Goal: Information Seeking & Learning: Find specific fact

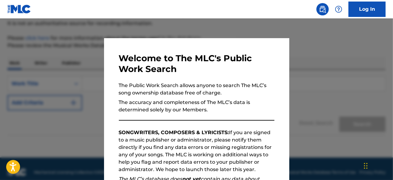
scroll to position [68, 0]
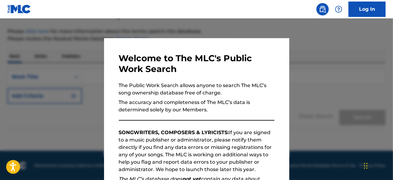
click at [249, 119] on div "Welcome to The MLC's Public Work Search The Public Work Search allows anyone to…" at bounding box center [196, 160] width 155 height 214
click at [287, 129] on div at bounding box center [196, 109] width 393 height 180
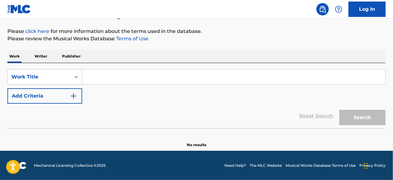
click at [78, 53] on p "Publisher" at bounding box center [71, 56] width 22 height 13
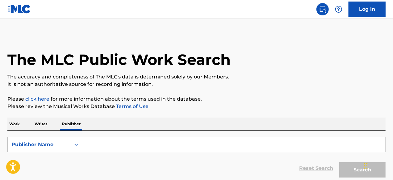
click at [146, 150] on input "Search Form" at bounding box center [233, 145] width 303 height 15
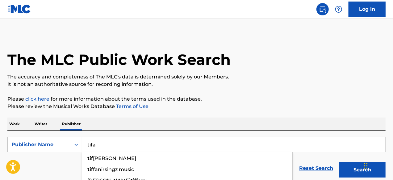
type input "tifa"
click at [339, 163] on button "Search" at bounding box center [362, 170] width 46 height 15
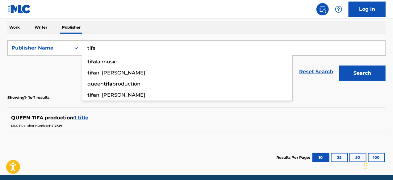
scroll to position [97, 0]
click at [216, 47] on input "tifa" at bounding box center [233, 48] width 303 height 15
click at [339, 66] on button "Search" at bounding box center [362, 73] width 46 height 15
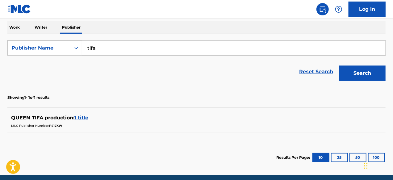
click at [38, 29] on p "Writer" at bounding box center [41, 27] width 16 height 13
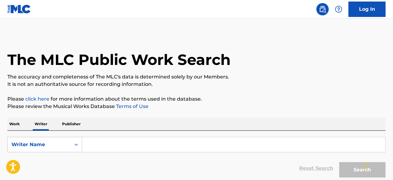
click at [129, 139] on input "Search Form" at bounding box center [233, 145] width 303 height 15
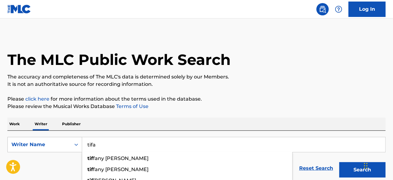
type input "tifa"
click at [339, 163] on button "Search" at bounding box center [362, 170] width 46 height 15
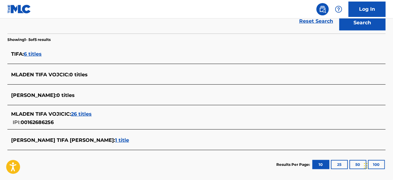
scroll to position [146, 0]
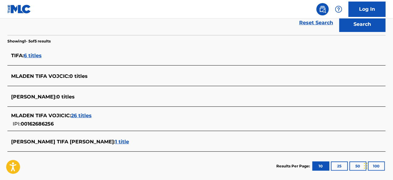
click at [37, 55] on span "6 titles" at bounding box center [33, 56] width 18 height 6
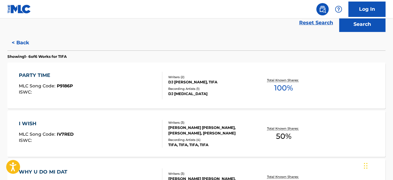
click at [199, 78] on div "Writers ( 2 )" at bounding box center [210, 77] width 84 height 5
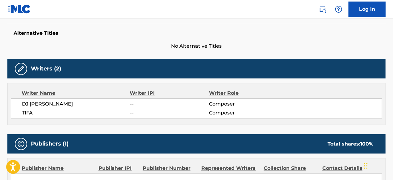
scroll to position [148, 0]
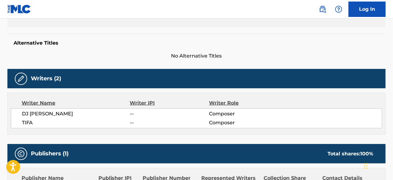
drag, startPoint x: 392, startPoint y: 87, endPoint x: 382, endPoint y: 63, distance: 26.0
click at [382, 63] on div "< Back to public search results Copy work link PARTY TIME Work Detail Member Wo…" at bounding box center [196, 87] width 393 height 402
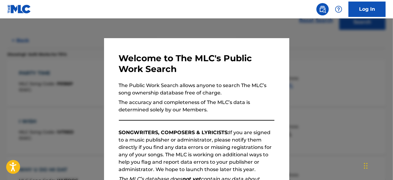
click at [302, 114] on div at bounding box center [196, 109] width 393 height 180
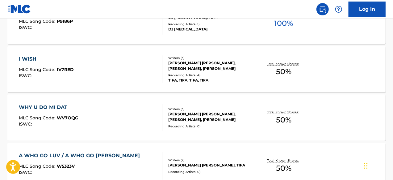
scroll to position [214, 0]
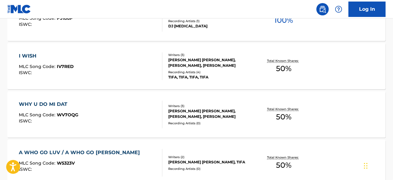
click at [113, 64] on div "I WISH MLC Song Code : IV7RED ISWC :" at bounding box center [91, 66] width 144 height 28
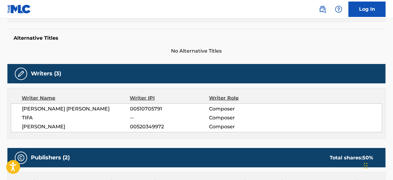
scroll to position [147, 0]
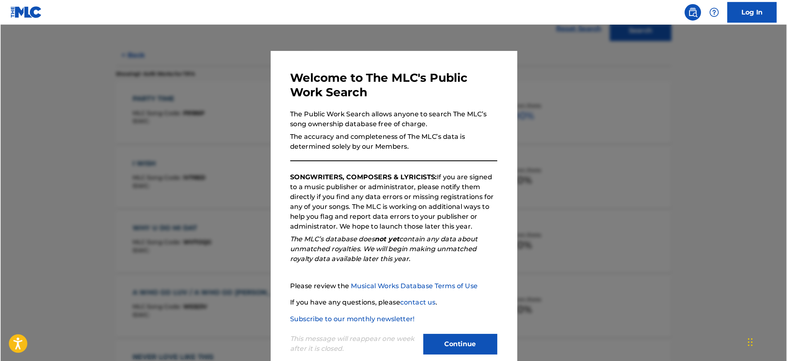
scroll to position [147, 0]
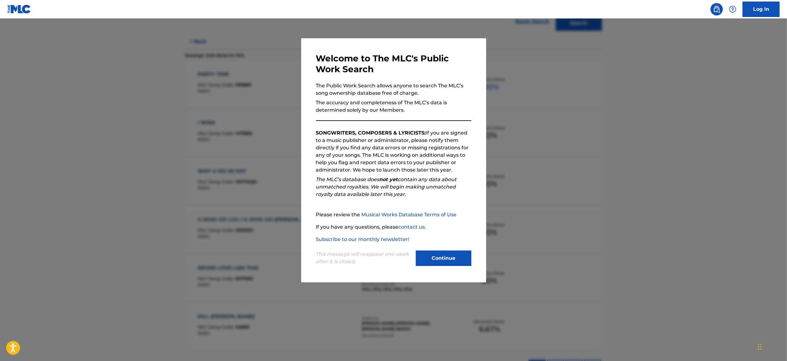
drag, startPoint x: 386, startPoint y: 1, endPoint x: 453, endPoint y: 262, distance: 269.6
click at [392, 180] on button "Continue" at bounding box center [444, 257] width 56 height 15
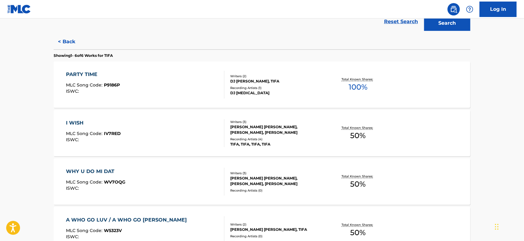
click at [110, 180] on span "WV7OQG" at bounding box center [115, 182] width 22 height 6
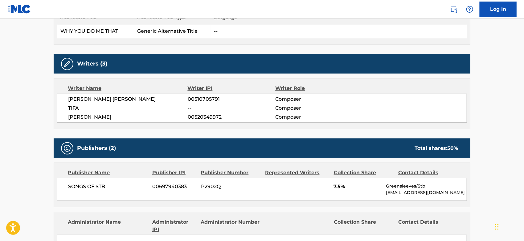
scroll to position [190, 0]
